Goal: Find specific page/section: Find specific page/section

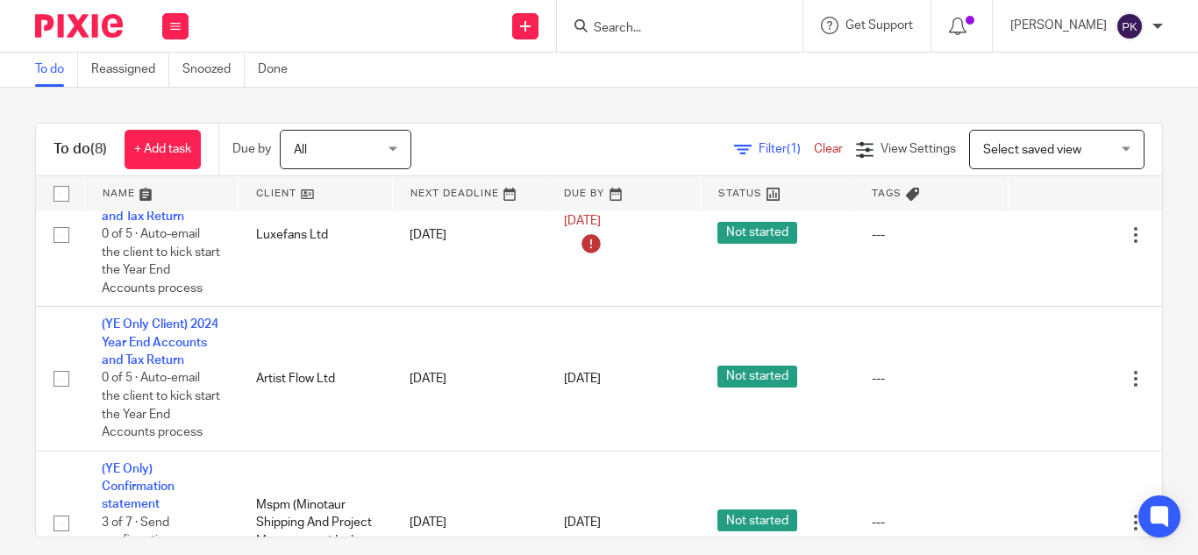
scroll to position [266, 0]
click at [600, 32] on input "Search" at bounding box center [671, 29] width 158 height 16
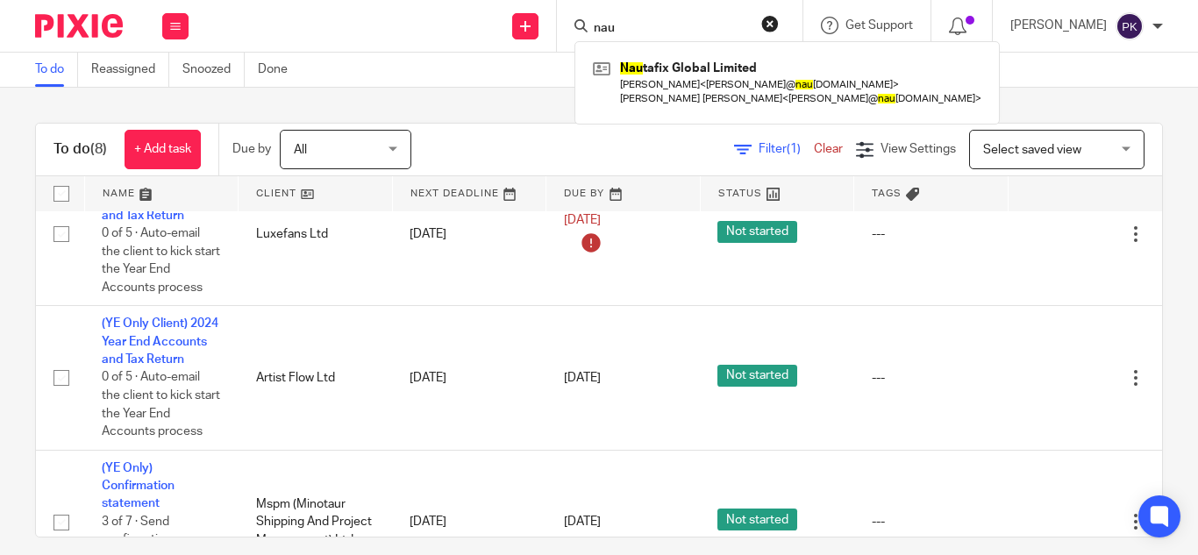
type input "nau"
click at [622, 87] on link at bounding box center [786, 82] width 397 height 54
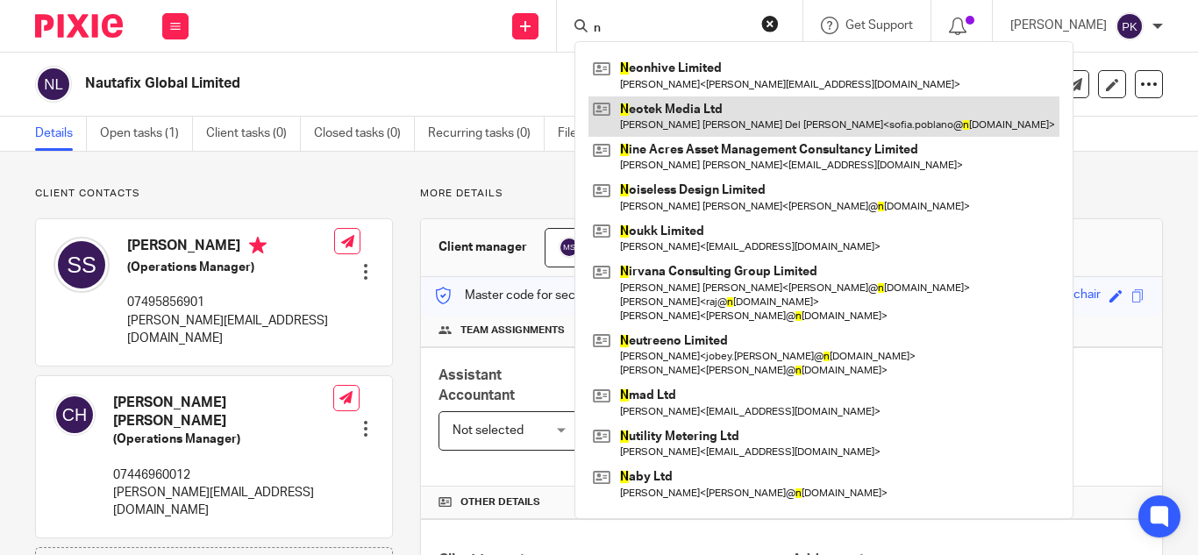
type input "n"
click at [637, 103] on link at bounding box center [823, 116] width 471 height 40
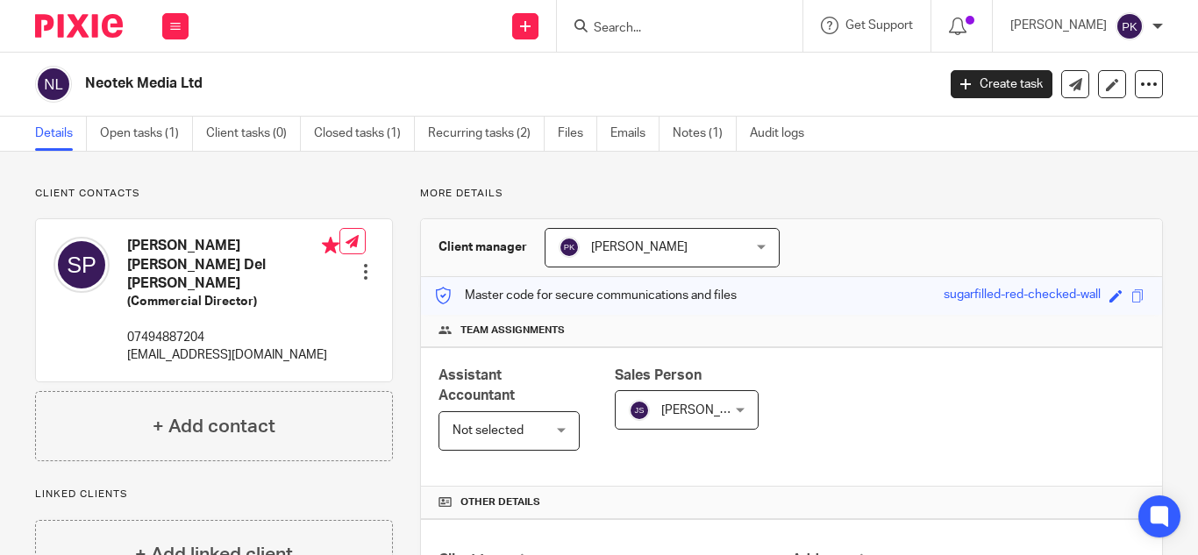
click at [623, 21] on input "Search" at bounding box center [671, 29] width 158 height 16
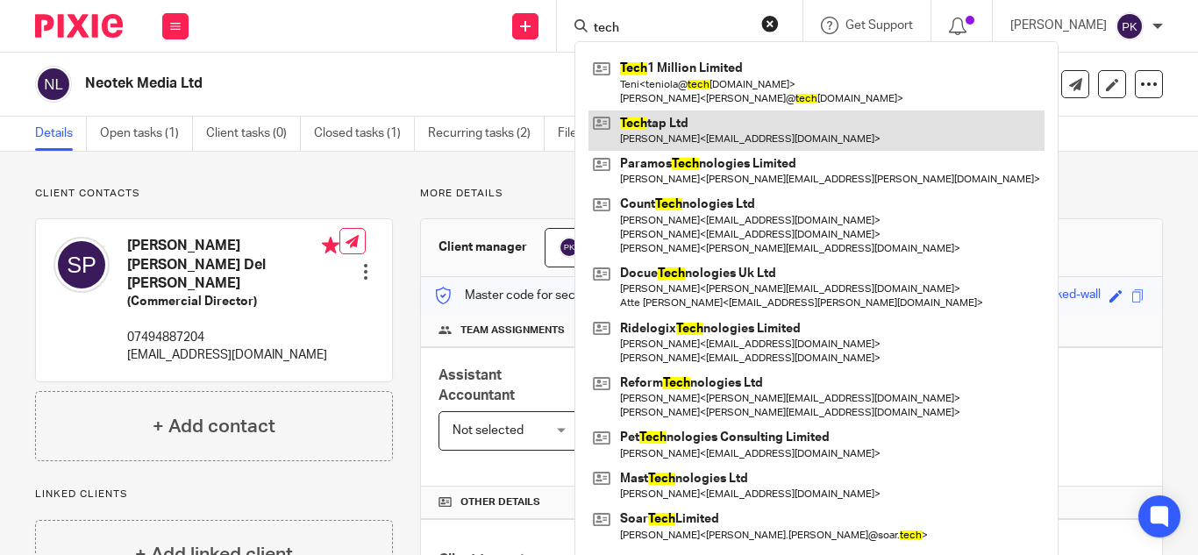
type input "tech"
click at [680, 139] on link at bounding box center [816, 130] width 456 height 40
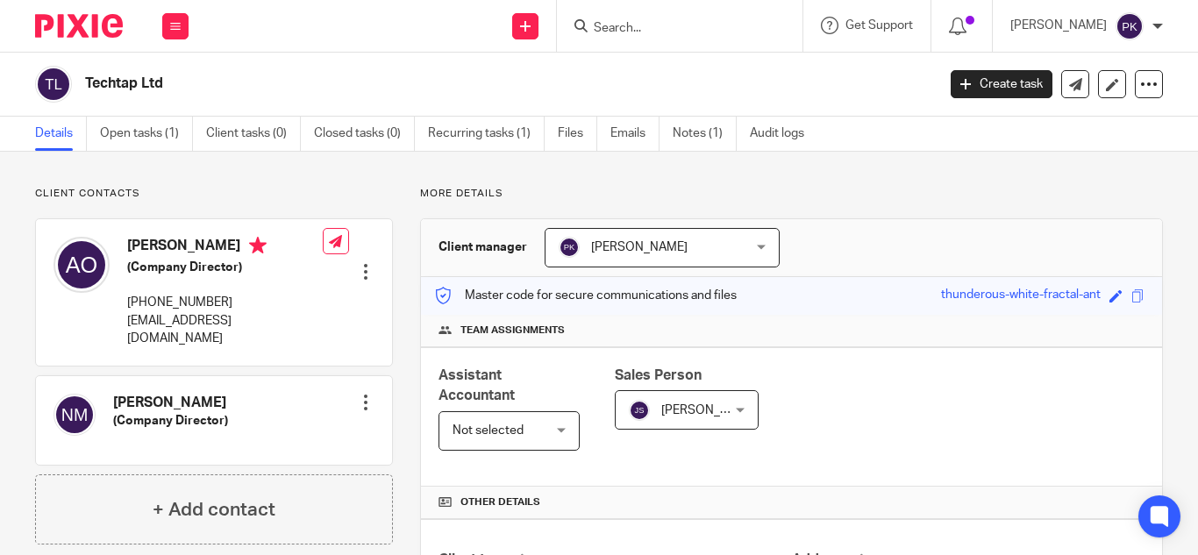
scroll to position [516, 0]
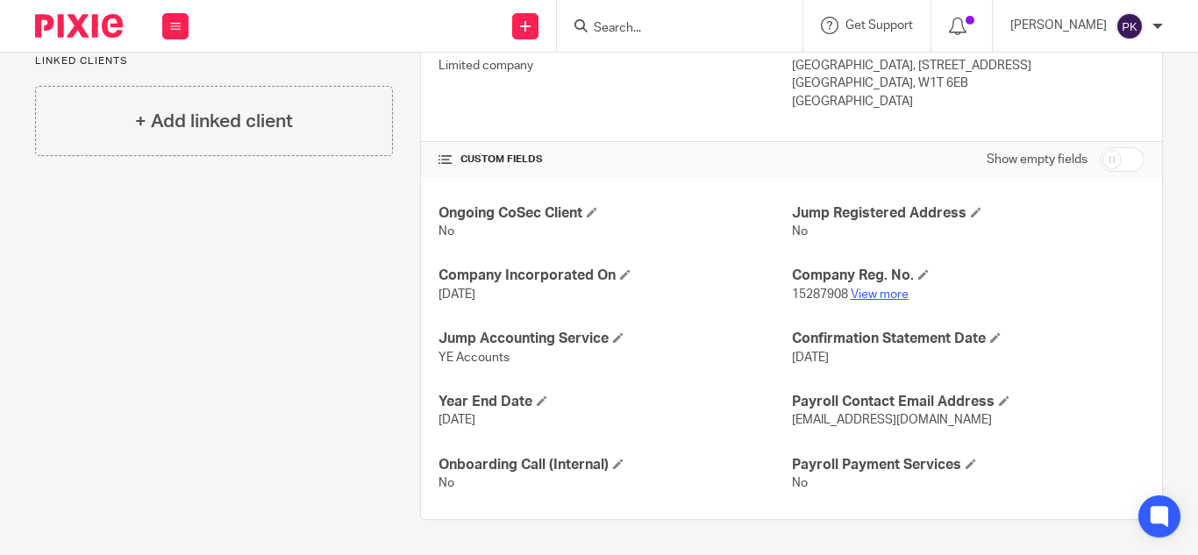
click at [872, 295] on link "View more" at bounding box center [879, 294] width 58 height 12
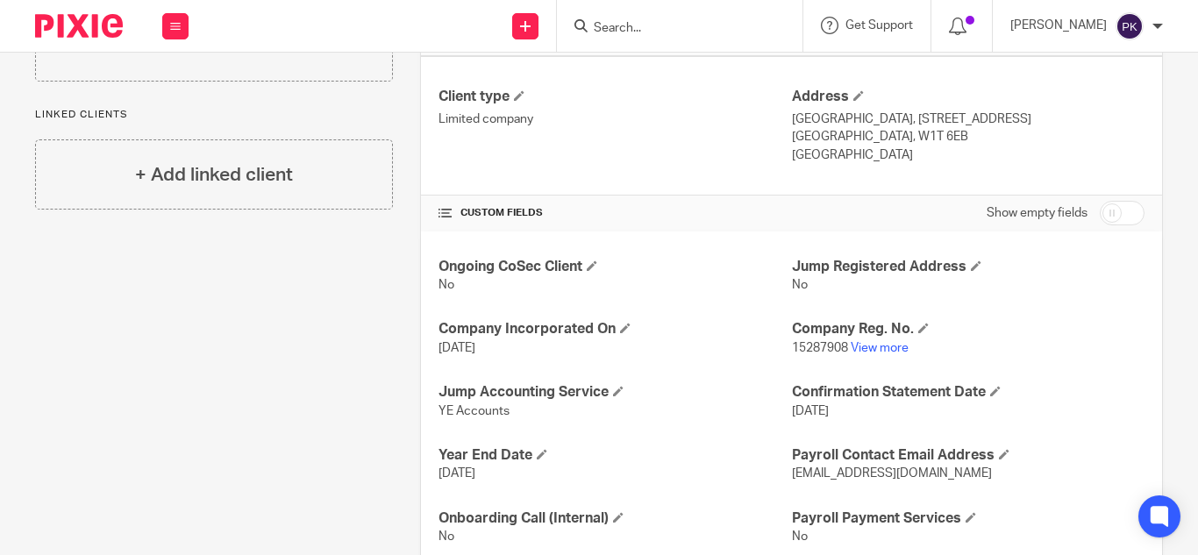
scroll to position [473, 0]
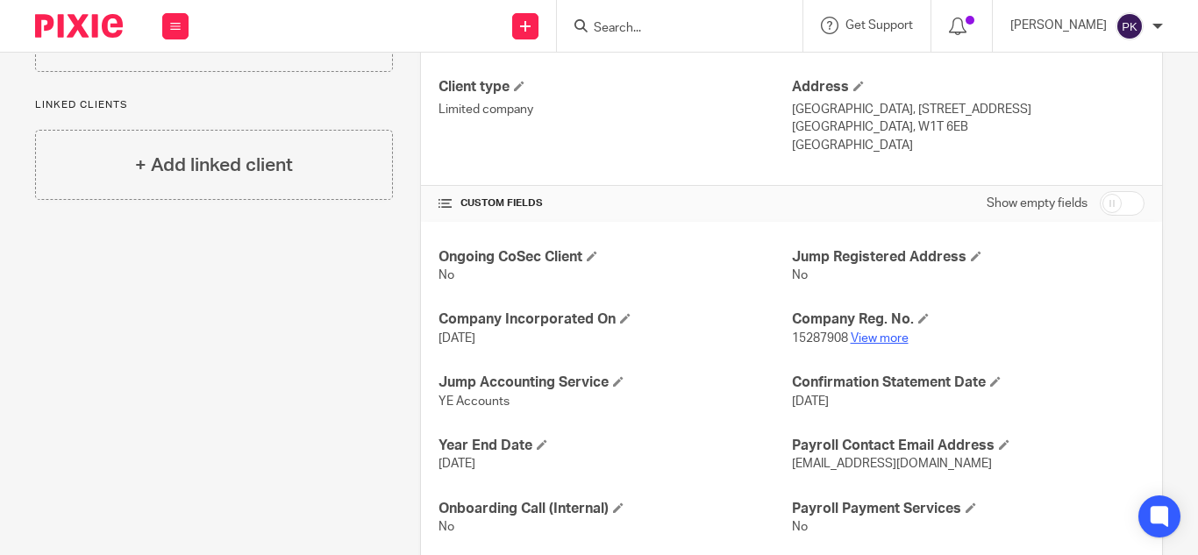
click at [859, 338] on link "View more" at bounding box center [879, 338] width 58 height 12
